Goal: Find specific page/section: Find specific page/section

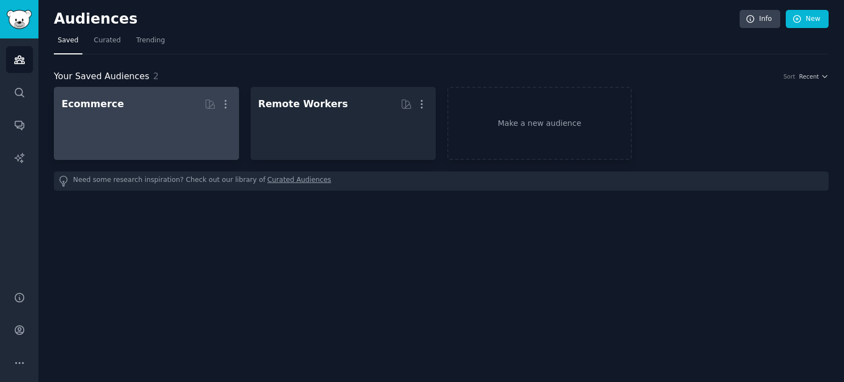
click at [158, 127] on div at bounding box center [147, 133] width 170 height 38
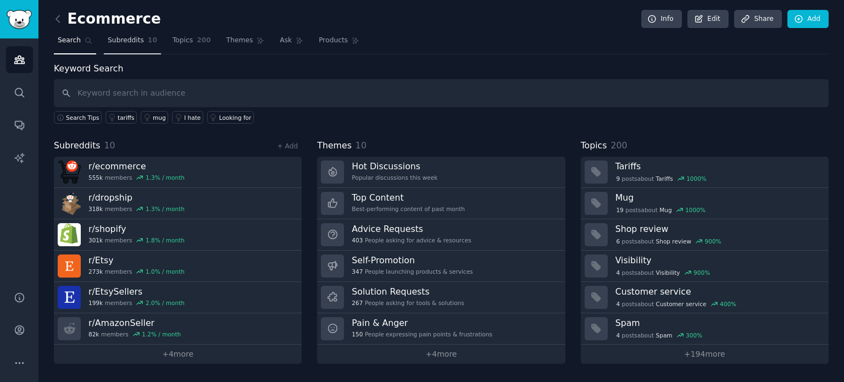
click at [121, 44] on span "Subreddits" at bounding box center [126, 41] width 36 height 10
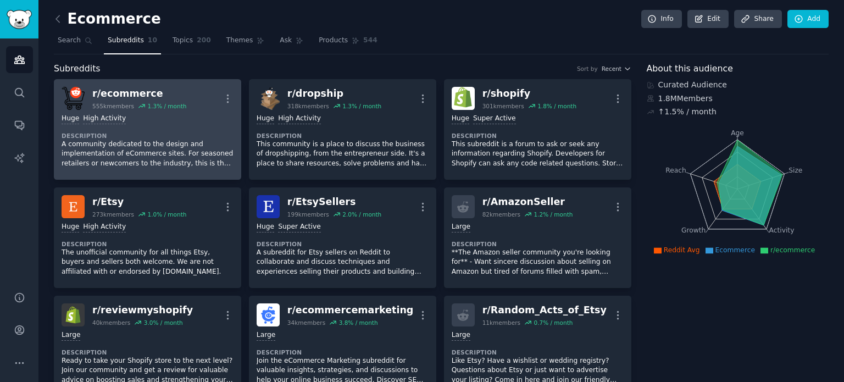
click at [140, 110] on div "Huge High Activity Description A community dedicated to the design and implemen…" at bounding box center [148, 141] width 172 height 62
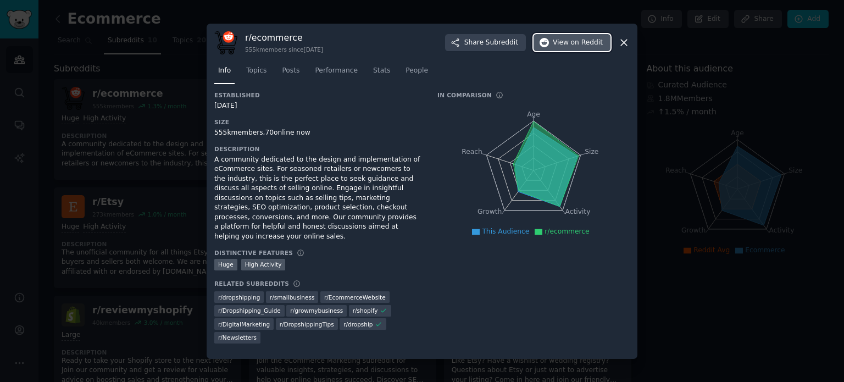
click at [559, 48] on span "View on Reddit" at bounding box center [578, 43] width 50 height 10
click at [118, 105] on div at bounding box center [422, 191] width 844 height 382
